Goal: Transaction & Acquisition: Download file/media

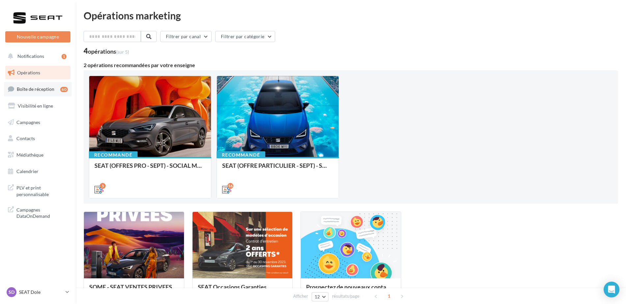
click at [44, 91] on span "Boîte de réception" at bounding box center [36, 89] width 38 height 6
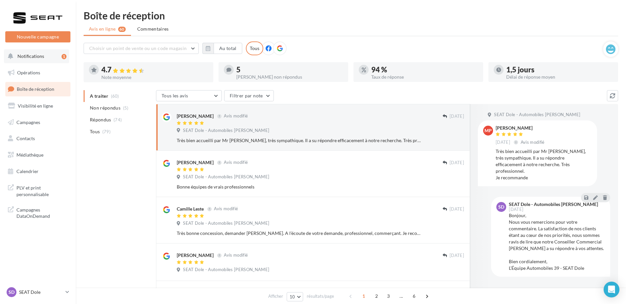
click at [41, 53] on span "Notifications" at bounding box center [30, 56] width 27 height 6
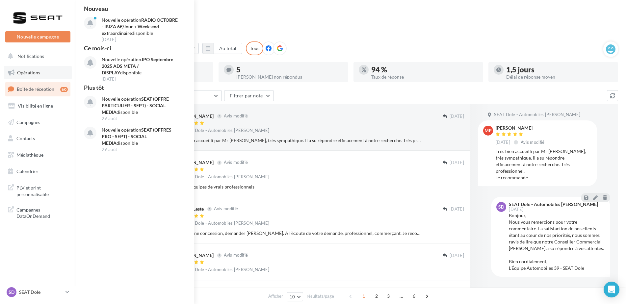
click at [58, 70] on link "Opérations" at bounding box center [38, 73] width 68 height 14
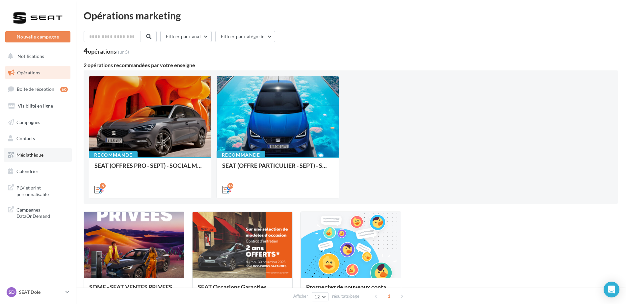
click at [26, 155] on span "Médiathèque" at bounding box center [29, 155] width 27 height 6
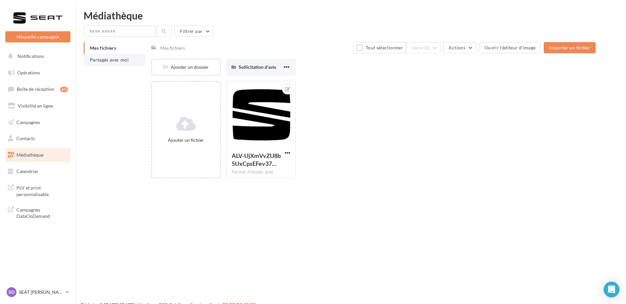
click at [110, 60] on span "Partagés avec moi" at bounding box center [109, 60] width 39 height 6
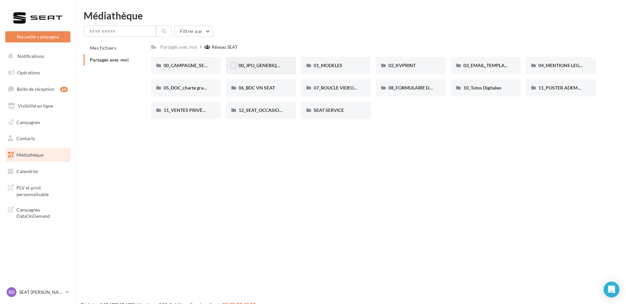
click at [258, 73] on div "00_JPO_GENERIQUE IBIZA ARONA" at bounding box center [261, 65] width 70 height 17
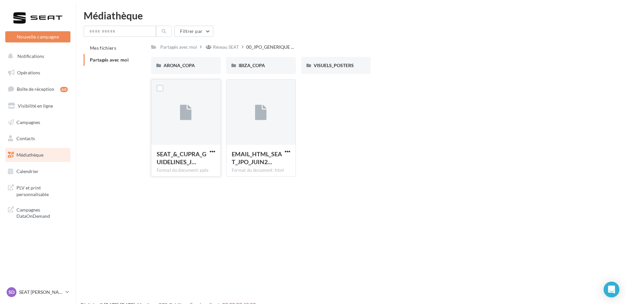
click at [206, 151] on span "SEAT_&_CUPRA_GUIDELINES_J…" at bounding box center [182, 158] width 50 height 15
click at [211, 150] on span "button" at bounding box center [213, 152] width 6 height 6
click at [187, 170] on button "Télécharger" at bounding box center [184, 164] width 66 height 17
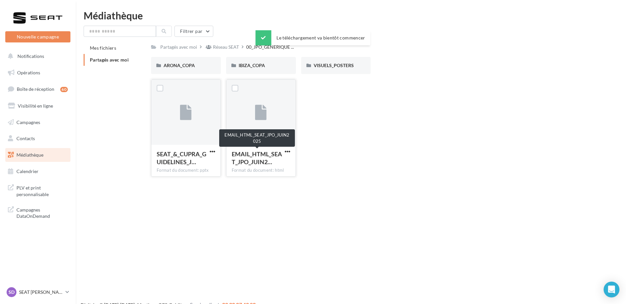
click at [284, 151] on button "button" at bounding box center [288, 152] width 8 height 7
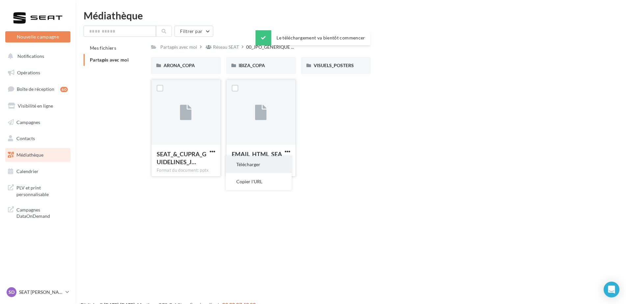
click at [277, 164] on button "Télécharger" at bounding box center [259, 164] width 66 height 17
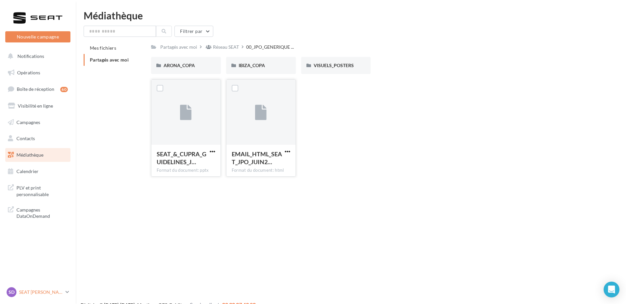
click at [47, 294] on p "SEAT Dole" at bounding box center [41, 292] width 44 height 7
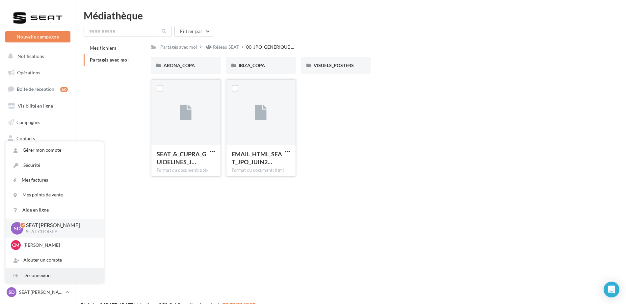
click at [60, 275] on div "Déconnexion" at bounding box center [55, 275] width 98 height 15
